Goal: Find specific page/section

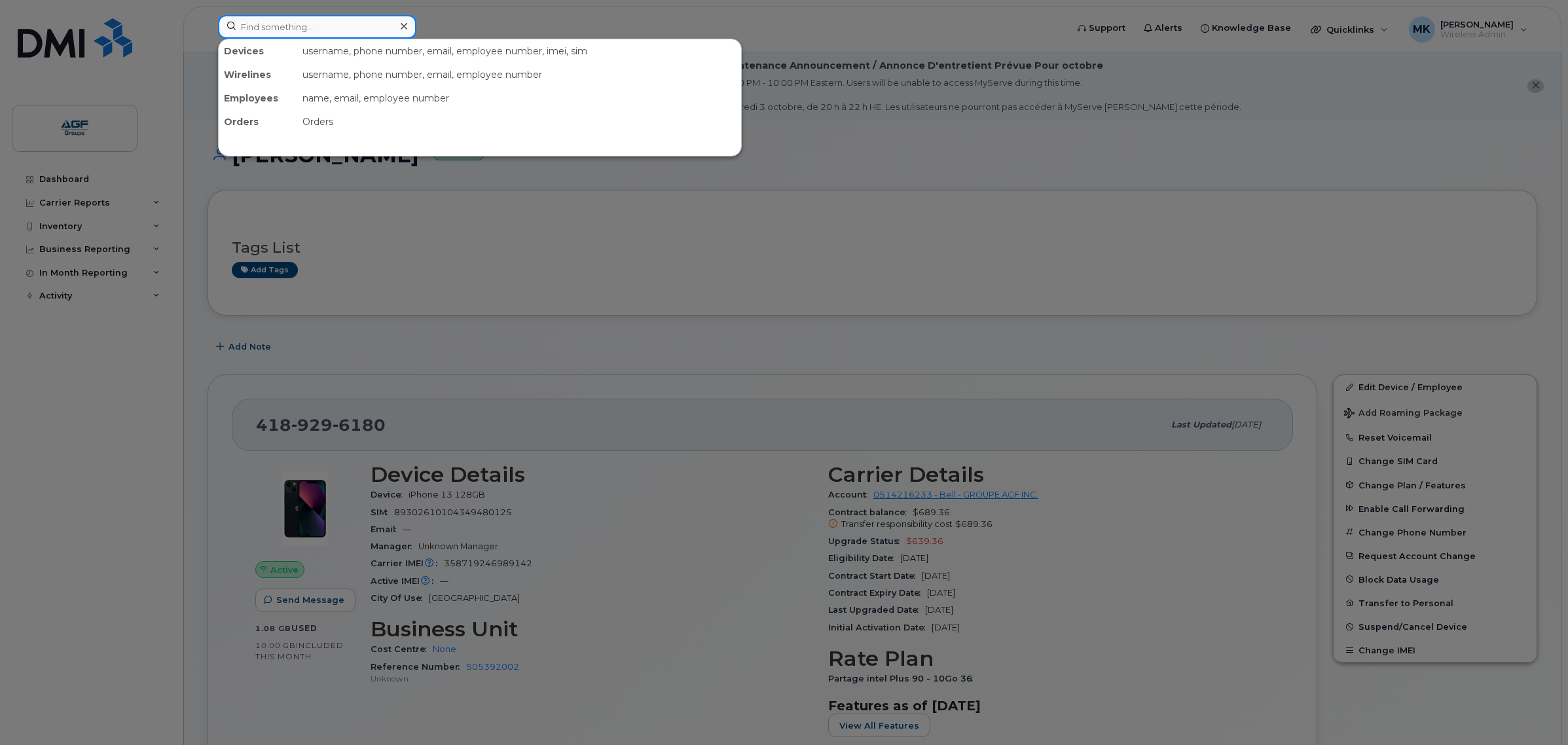
click at [355, 29] on input at bounding box center [318, 26] width 199 height 23
paste input "226-752-7655"
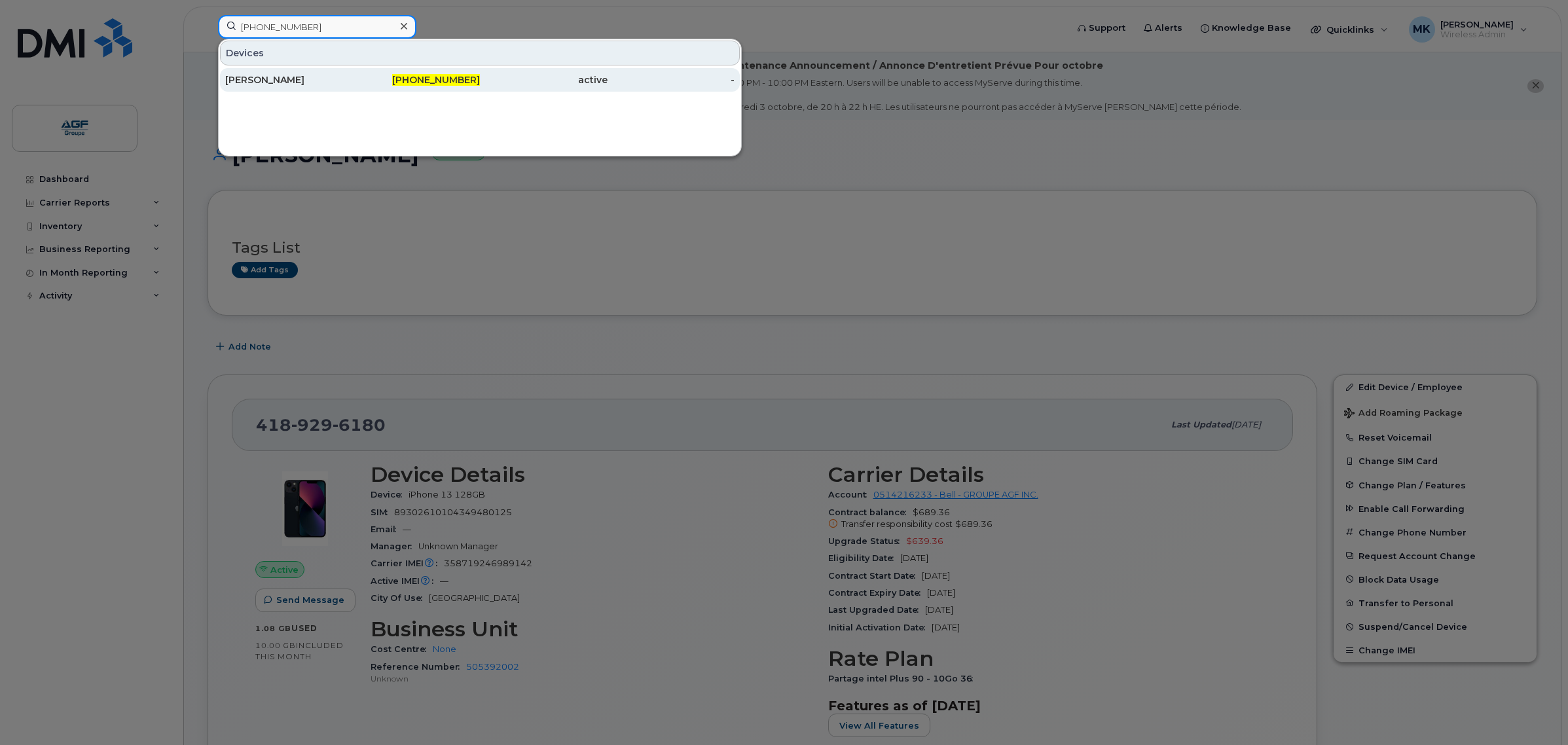
type input "226-752-7655"
click at [316, 70] on div "Sara Vandecaveye" at bounding box center [289, 80] width 127 height 23
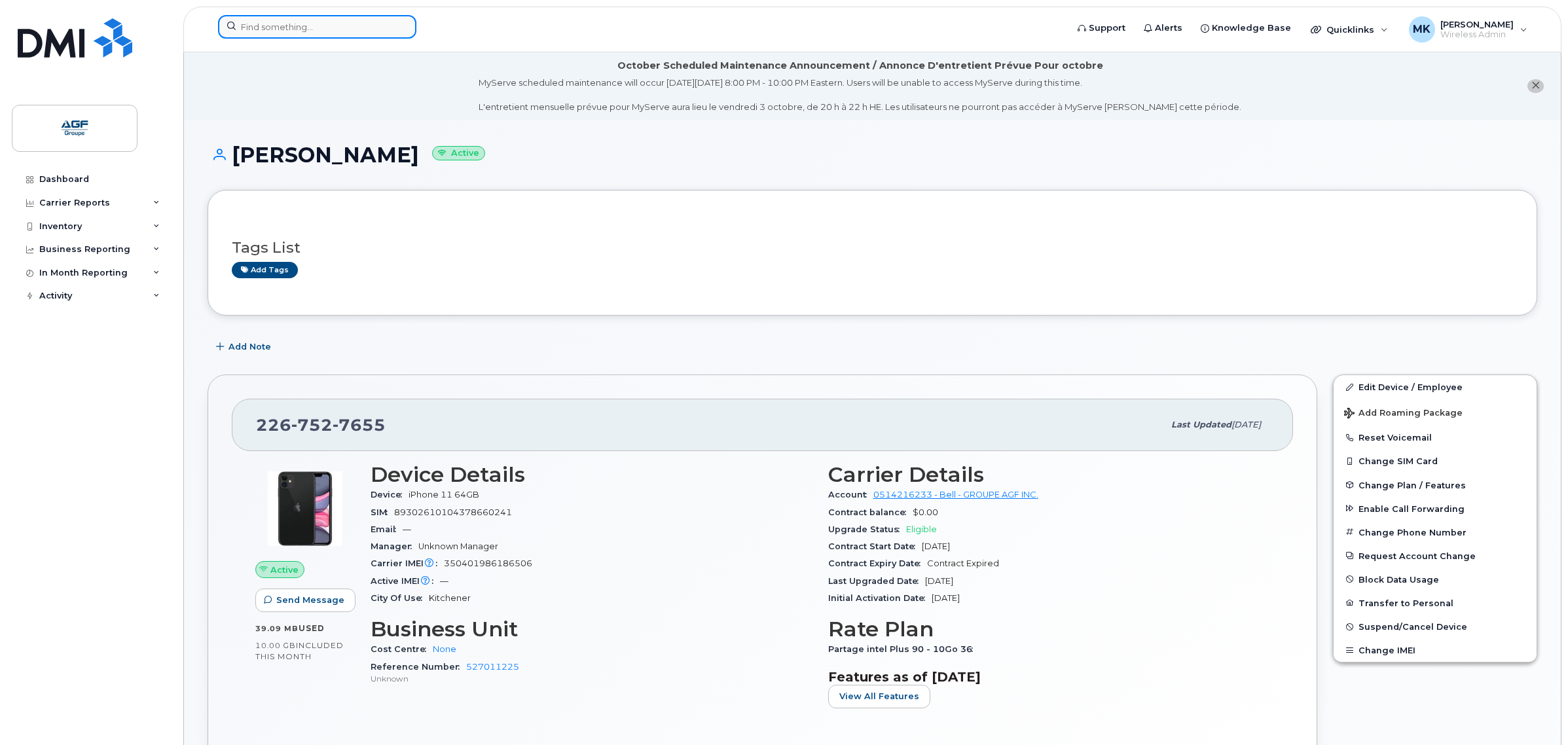
click at [292, 32] on input at bounding box center [318, 26] width 199 height 23
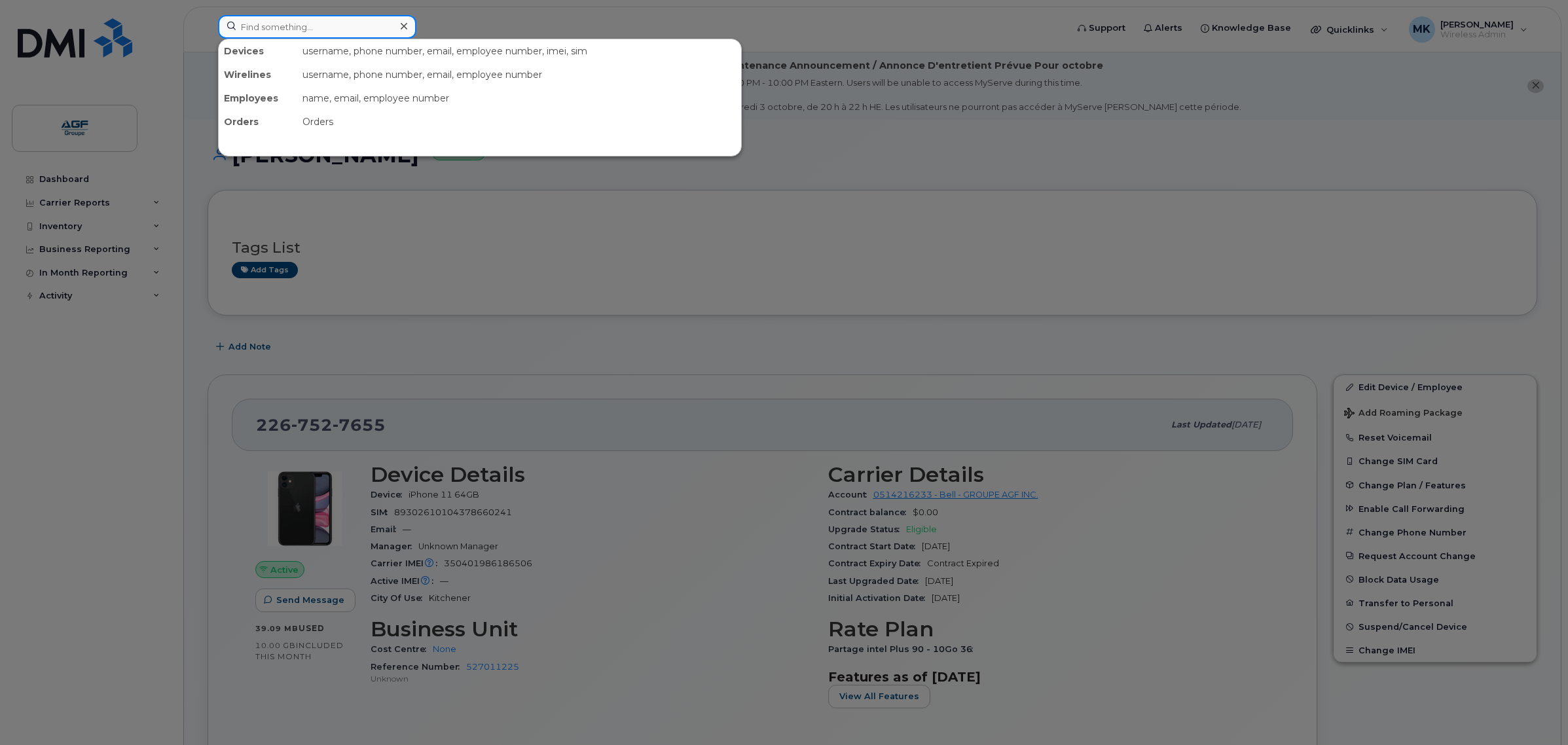
click at [309, 23] on input at bounding box center [318, 26] width 199 height 23
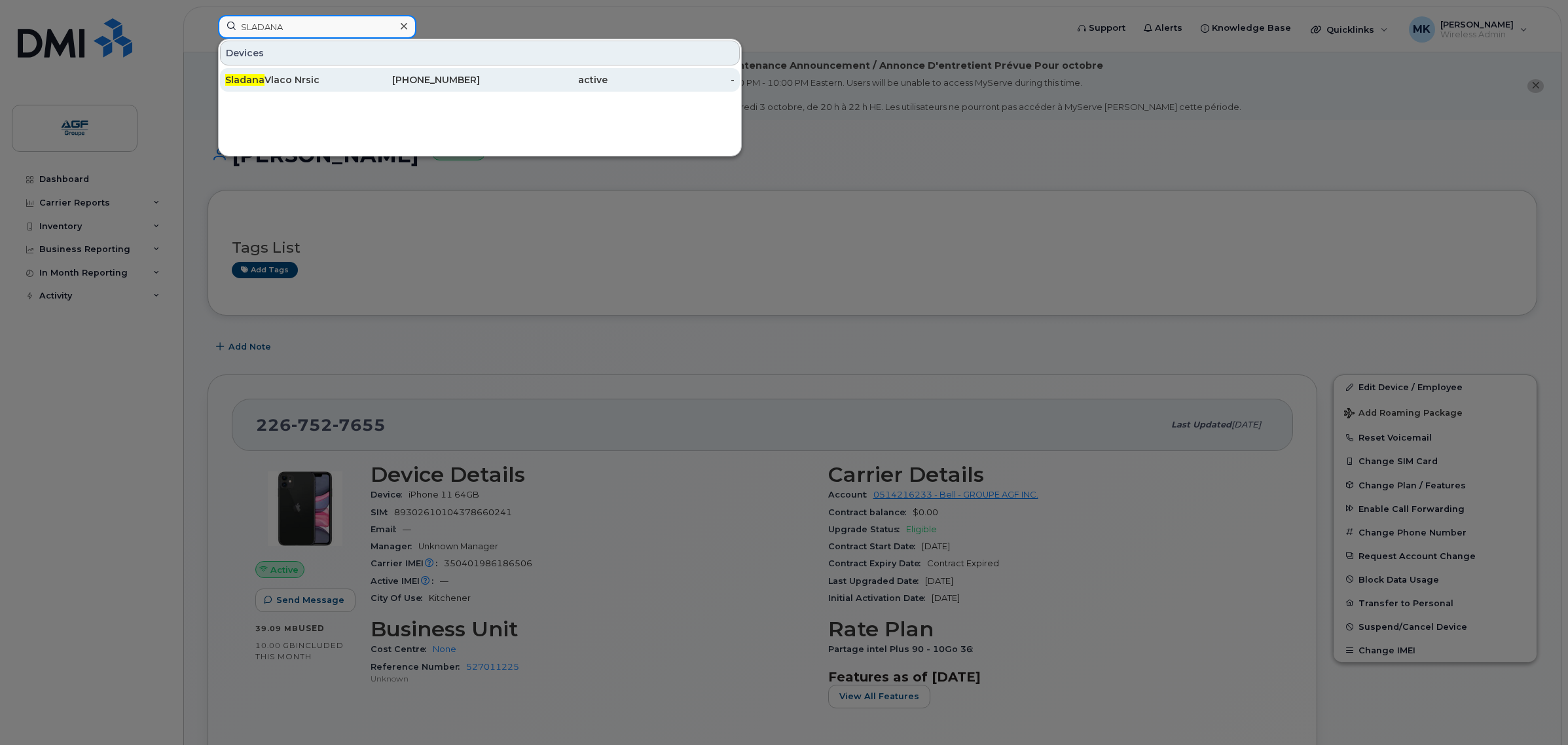
type input "SLADANA"
click at [345, 88] on div "Sladana Vlaco Nrsic" at bounding box center [289, 80] width 127 height 23
